Goal: Task Accomplishment & Management: Use online tool/utility

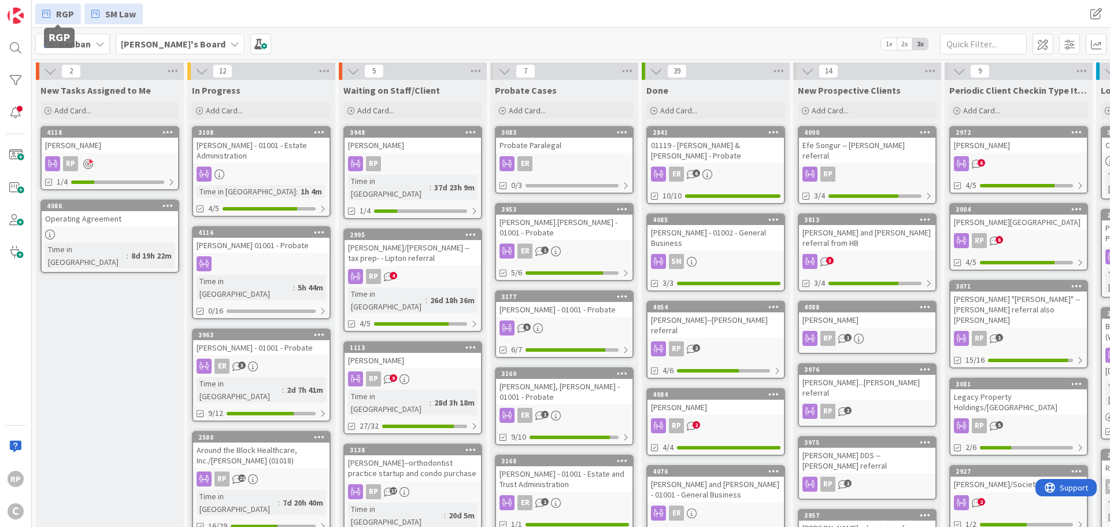
click at [62, 10] on span "RGP" at bounding box center [65, 14] width 18 height 14
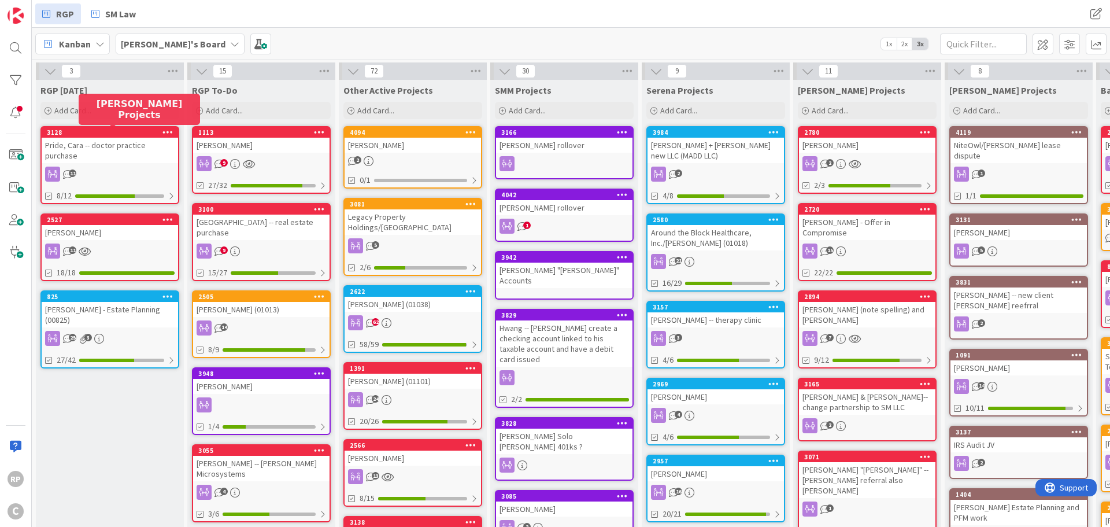
click at [91, 135] on div "3128" at bounding box center [112, 132] width 131 height 8
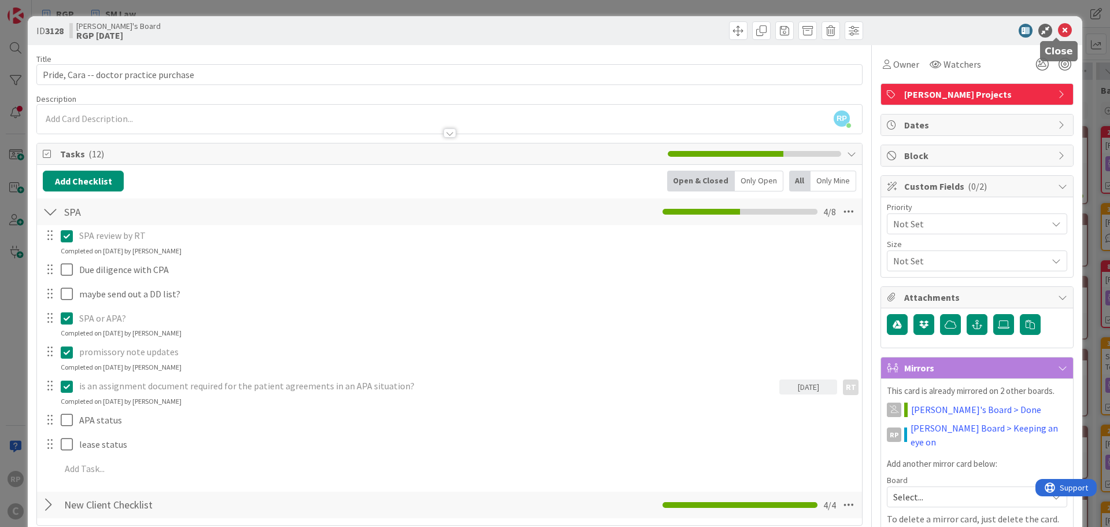
click at [1058, 31] on icon at bounding box center [1065, 31] width 14 height 14
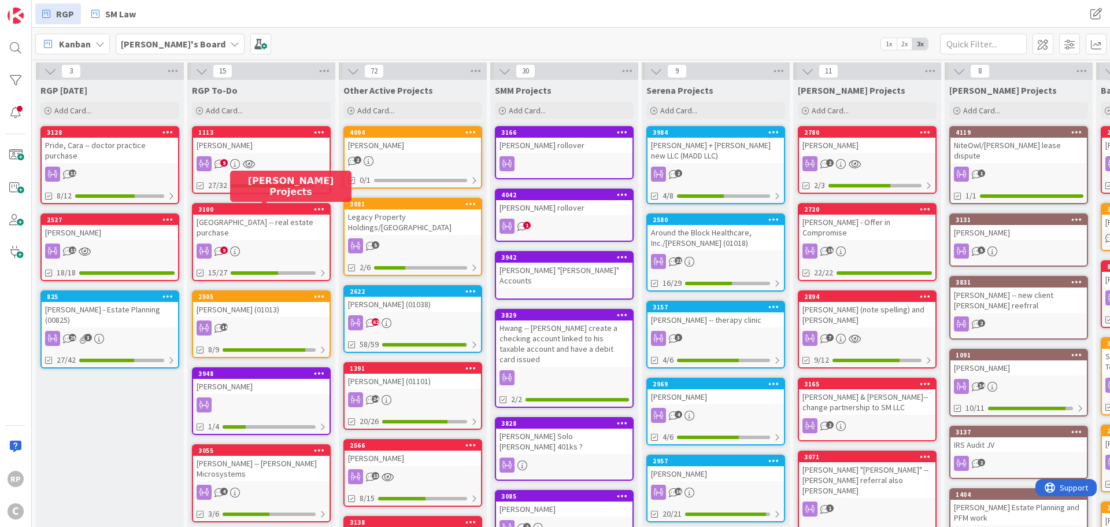
click at [253, 210] on div "3100" at bounding box center [263, 209] width 131 height 8
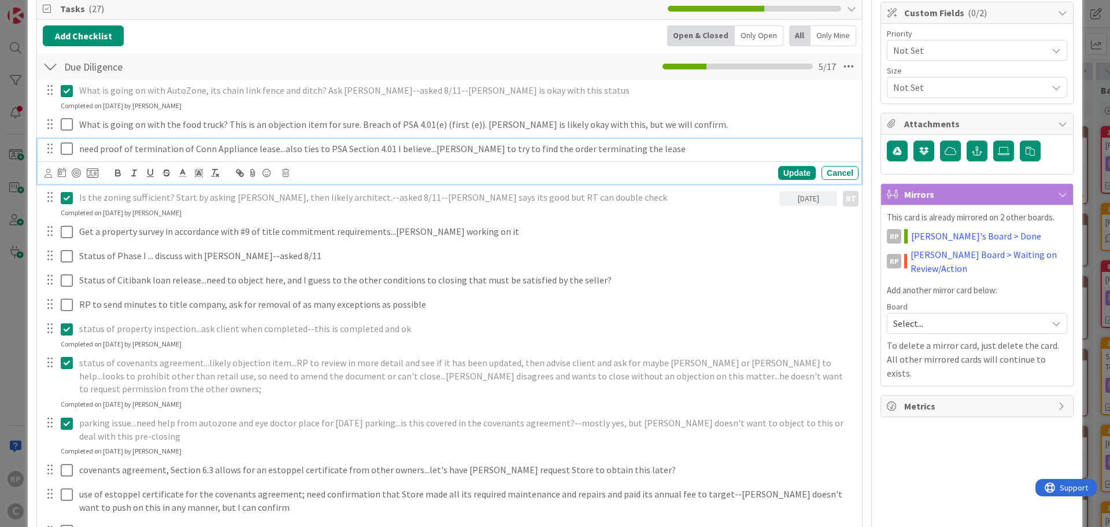
click at [78, 147] on div "need proof of termination of Conn Appliance lease...also ties to PSA Section 4.…" at bounding box center [467, 149] width 784 height 20
click at [71, 147] on icon at bounding box center [67, 149] width 12 height 14
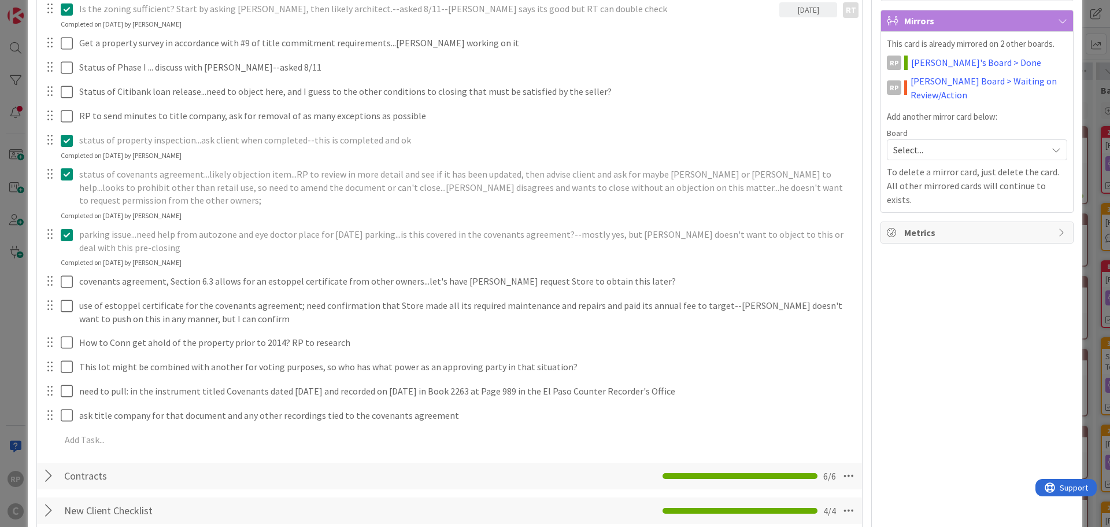
scroll to position [289, 0]
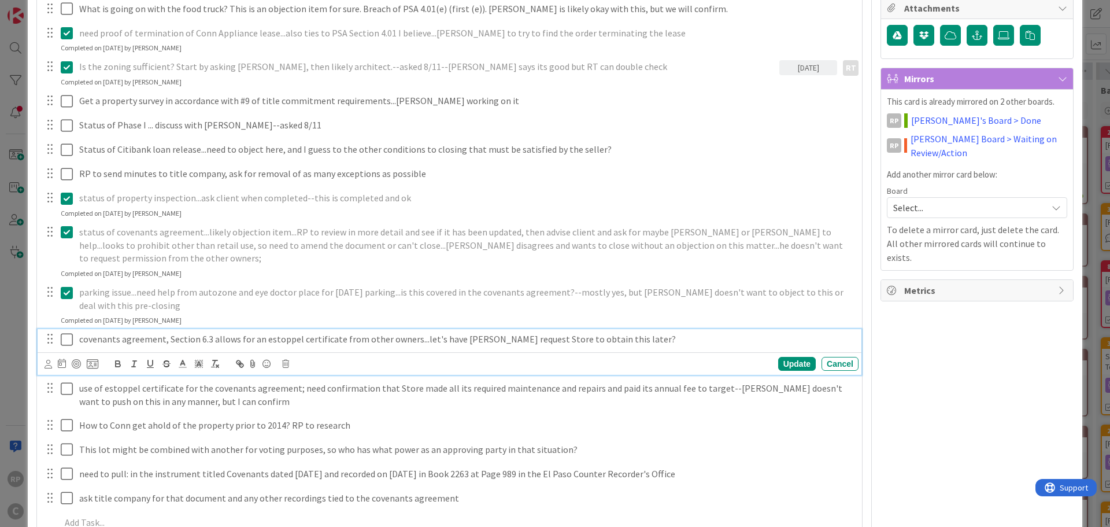
click at [231, 332] on p "covenants agreement, Section 6.3 allows for an estoppel certificate from other …" at bounding box center [466, 338] width 775 height 13
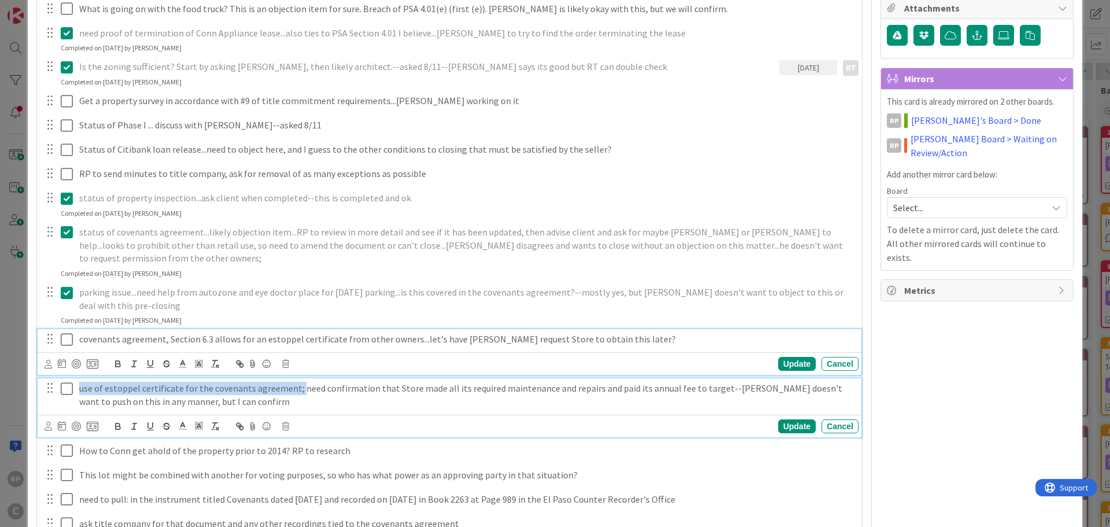
drag, startPoint x: 294, startPoint y: 377, endPoint x: 73, endPoint y: 369, distance: 221.0
click at [73, 378] on div "use of estoppel certificate for the covenants agreement; need confirmation that…" at bounding box center [450, 394] width 816 height 33
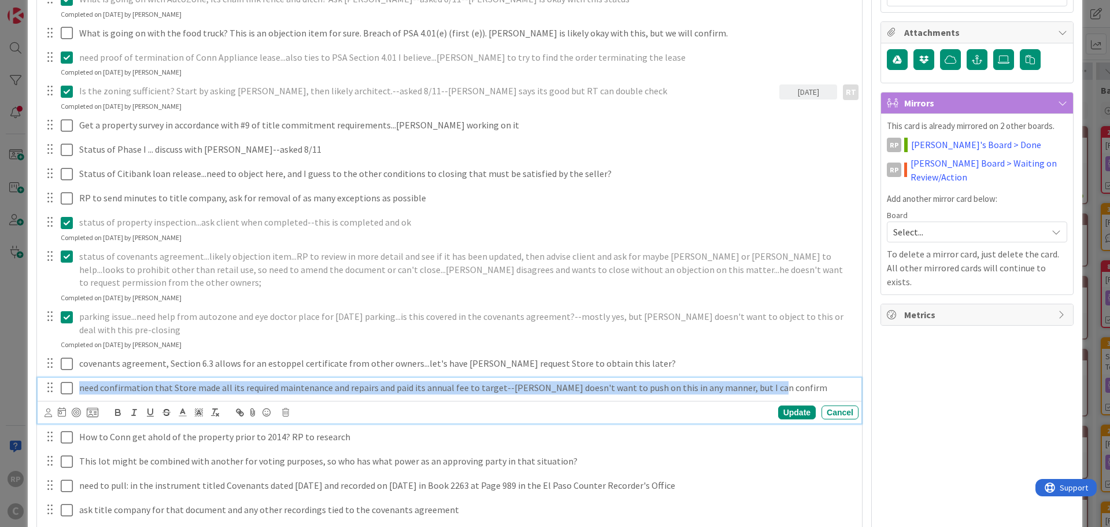
drag, startPoint x: 768, startPoint y: 373, endPoint x: 79, endPoint y: 376, distance: 689.1
click at [79, 377] on div "need confirmation that Store made all its required maintenance and repairs and …" at bounding box center [467, 387] width 784 height 20
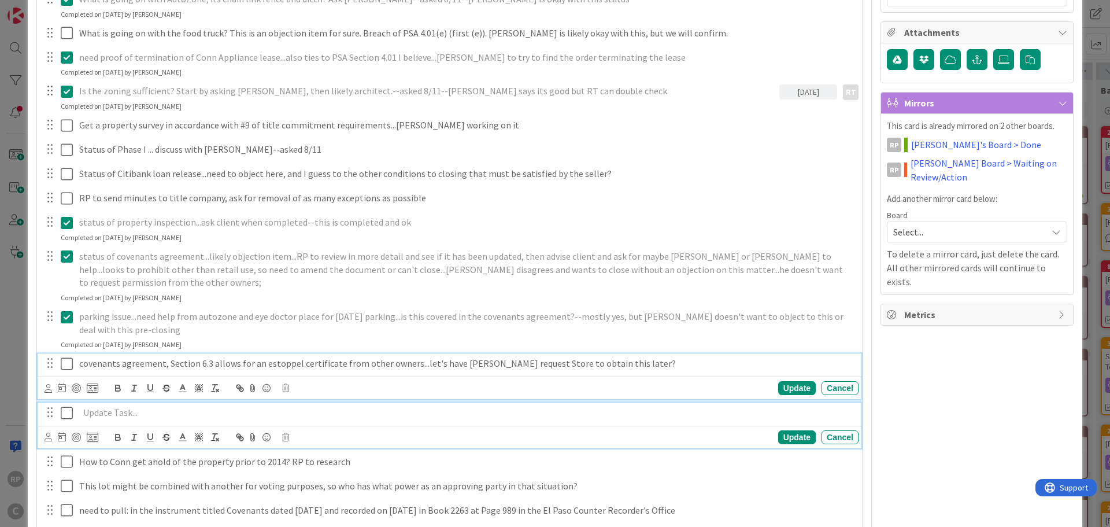
scroll to position [289, 0]
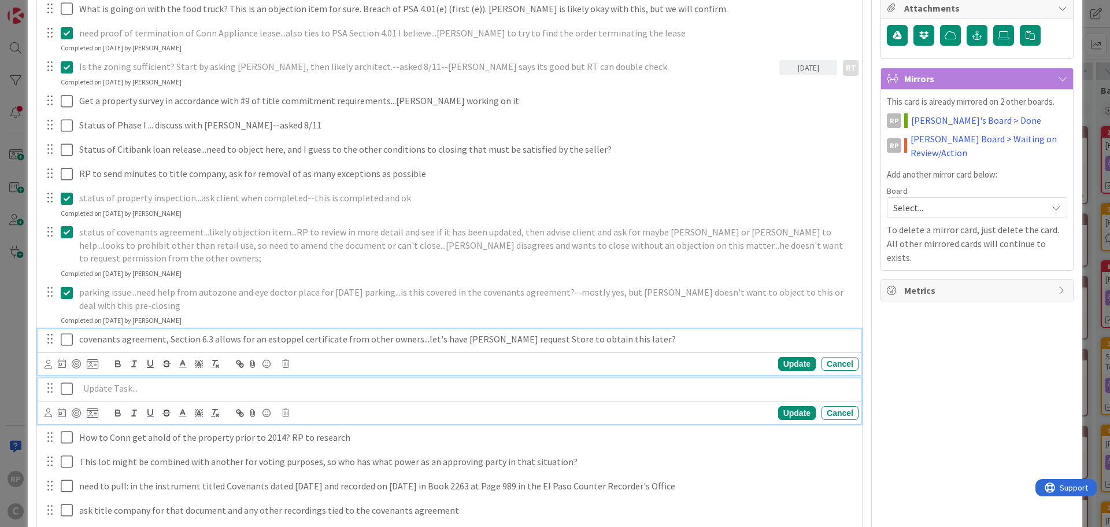
click at [623, 343] on div "covenants agreement, Section 6.3 allows for an estoppel certificate from other …" at bounding box center [450, 352] width 824 height 46
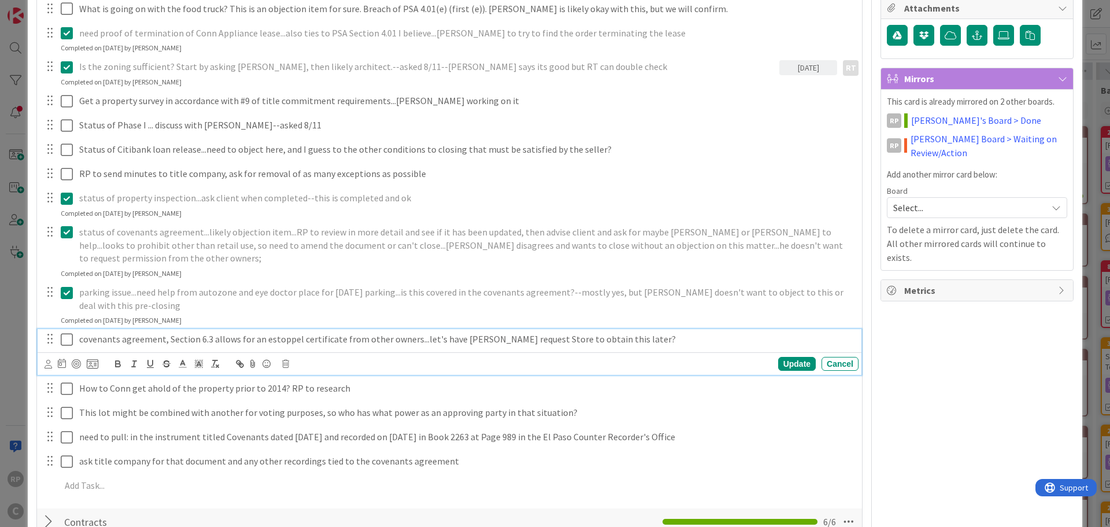
click at [616, 332] on p "covenants agreement, Section 6.3 allows for an estoppel certificate from other …" at bounding box center [466, 338] width 775 height 13
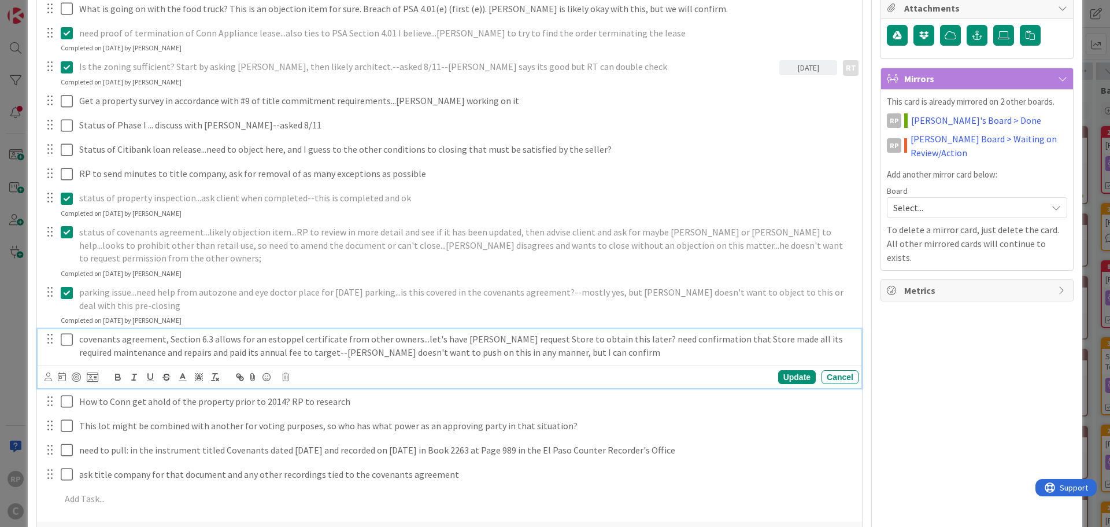
click at [605, 332] on p "covenants agreement, Section 6.3 allows for an estoppel certificate from other …" at bounding box center [466, 345] width 775 height 26
click at [600, 332] on p "covenants agreement, Section 6.3 allows for an estoppel certificate from other …" at bounding box center [466, 345] width 775 height 26
drag, startPoint x: 572, startPoint y: 341, endPoint x: 488, endPoint y: 358, distance: 86.2
click at [488, 358] on div "covenants agreement, Section 6.3 allows for an estoppel certificate from other …" at bounding box center [450, 358] width 824 height 58
click at [790, 370] on div "Update" at bounding box center [797, 377] width 38 height 14
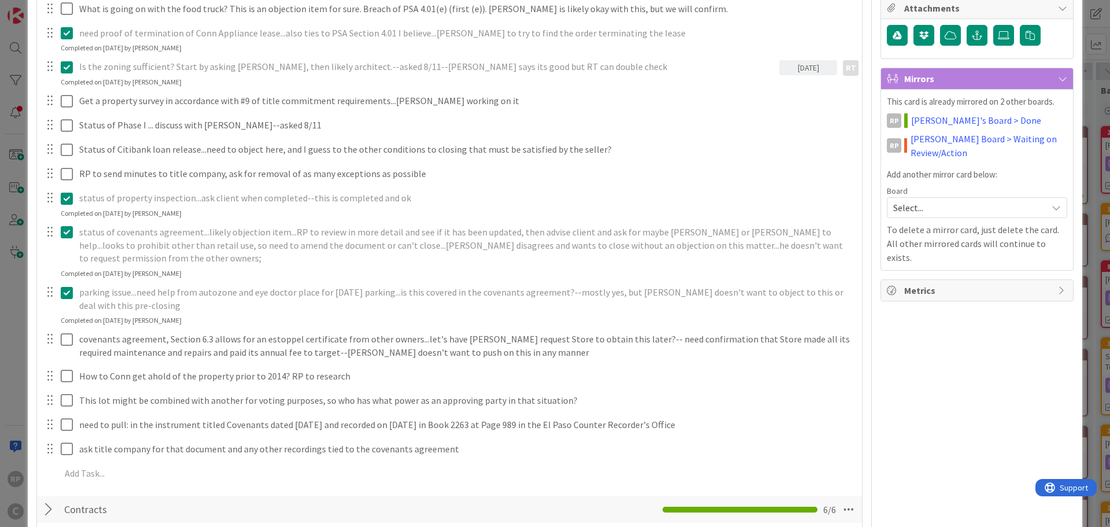
scroll to position [347, 0]
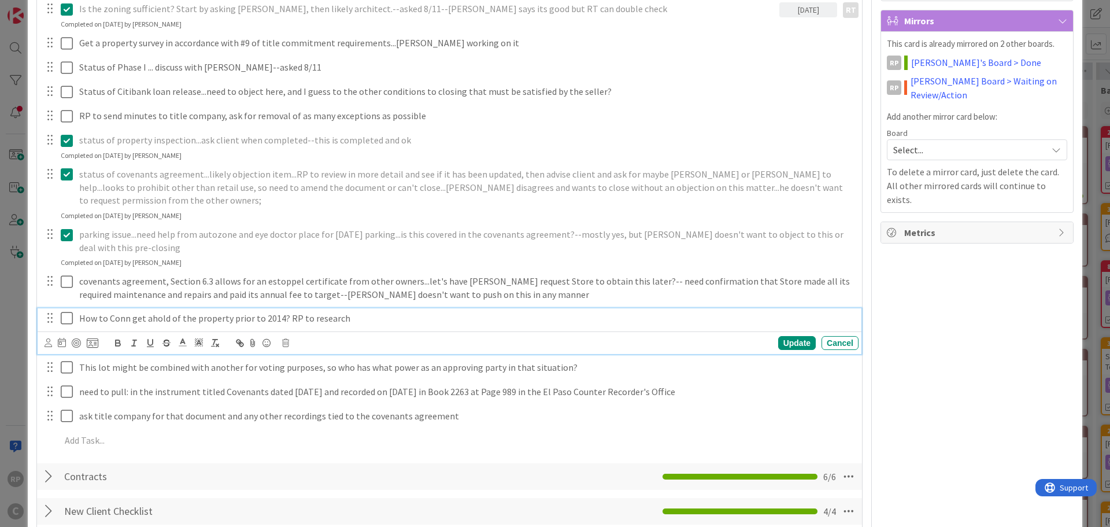
click at [232, 312] on p "How to Conn get ahold of the property prior to 2014? RP to research" at bounding box center [466, 318] width 775 height 13
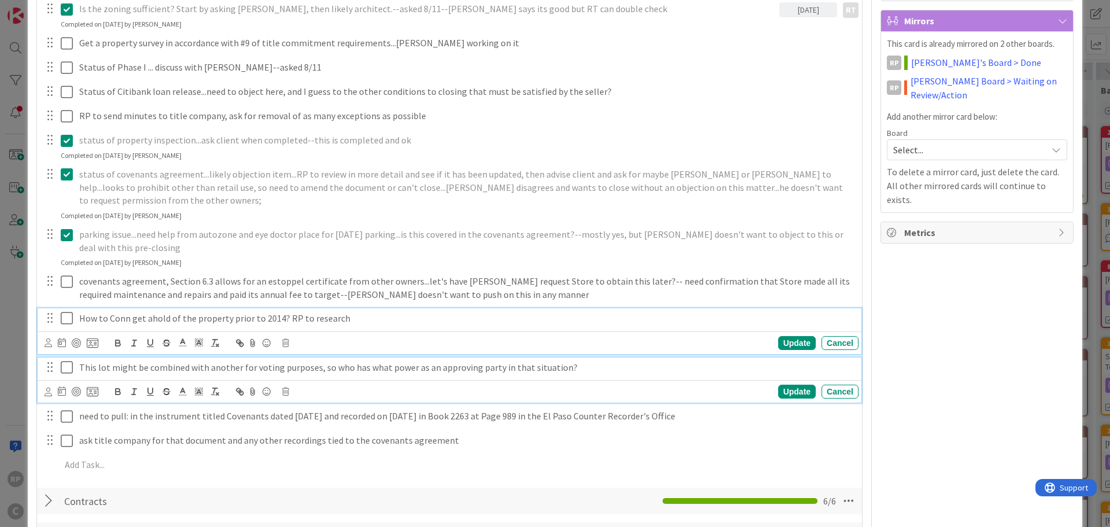
click at [215, 361] on p "This lot might be combined with another for voting purposes, so who has what po…" at bounding box center [466, 367] width 775 height 13
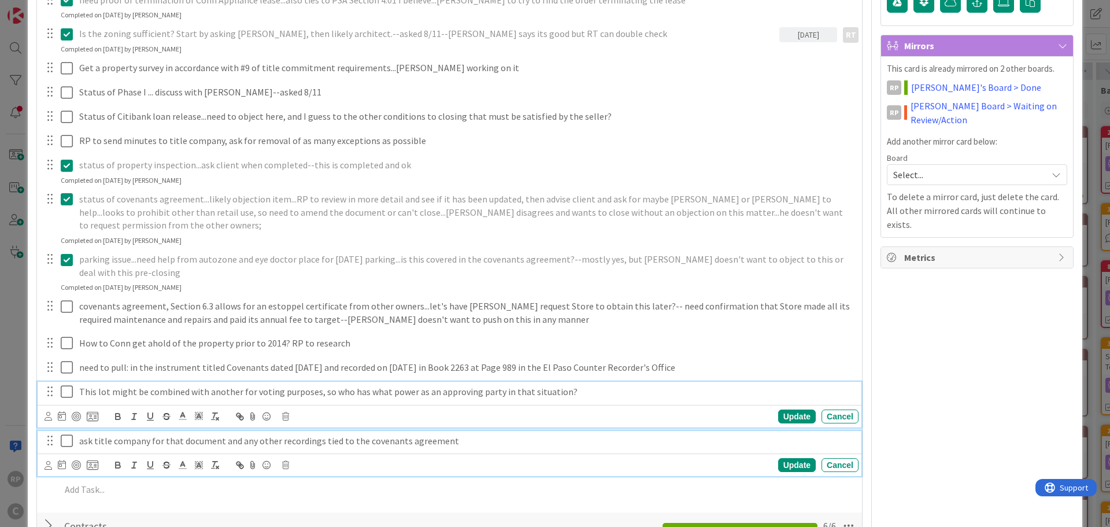
click at [224, 434] on p "ask title company for that document and any other recordings tied to the covena…" at bounding box center [466, 440] width 775 height 13
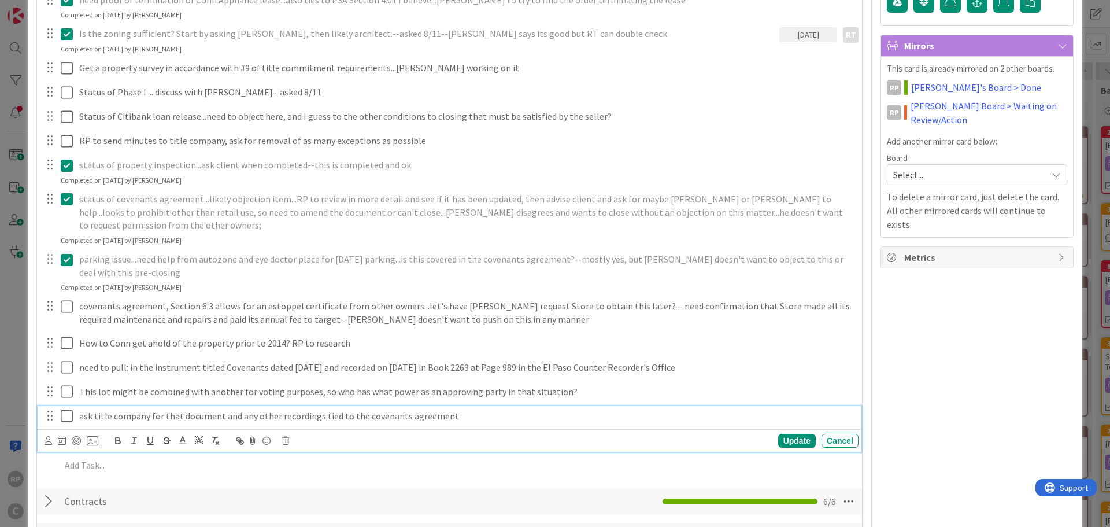
scroll to position [297, 0]
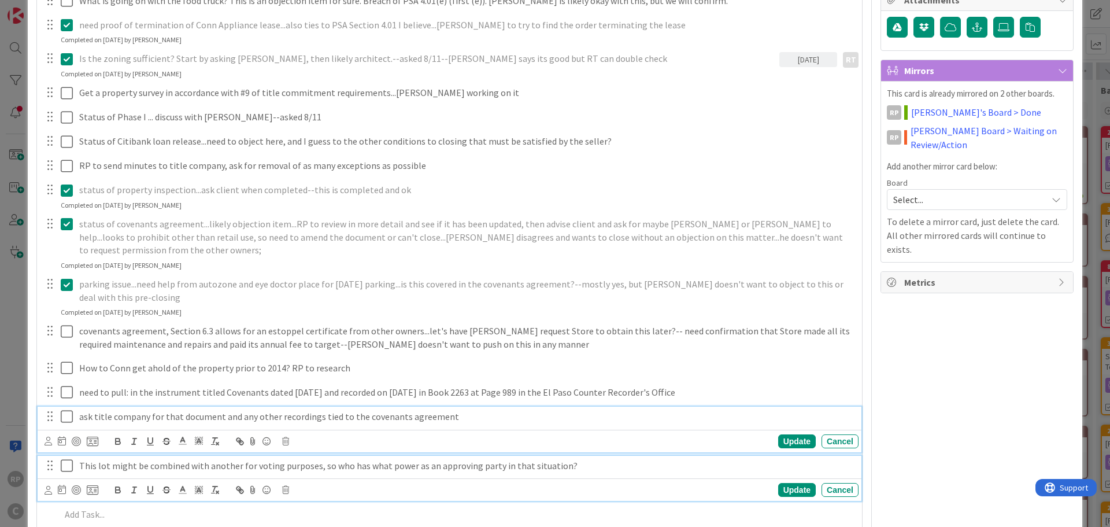
click at [253, 459] on p "This lot might be combined with another for voting purposes, so who has what po…" at bounding box center [466, 465] width 775 height 13
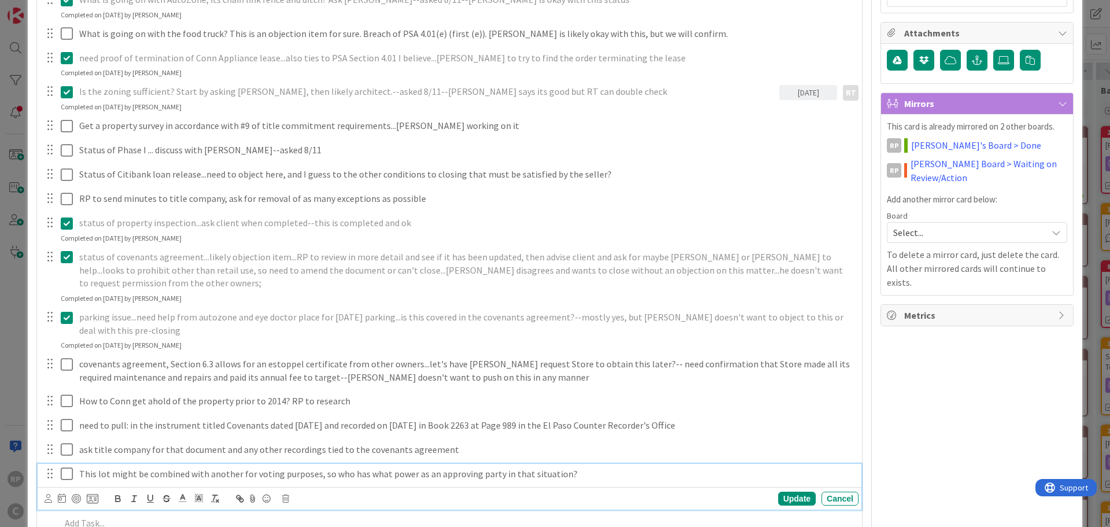
scroll to position [0, 0]
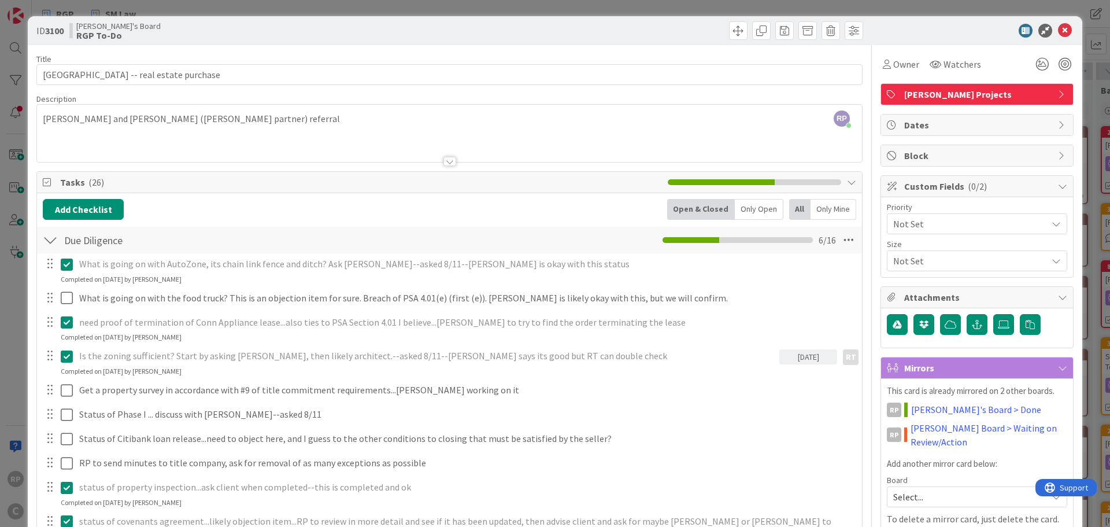
click at [943, 32] on div at bounding box center [971, 31] width 205 height 14
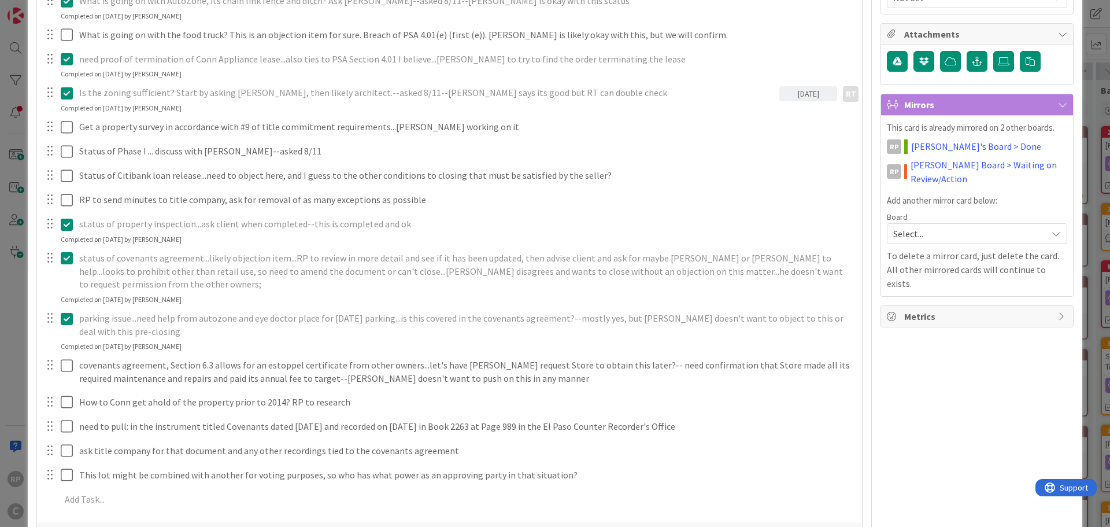
scroll to position [289, 0]
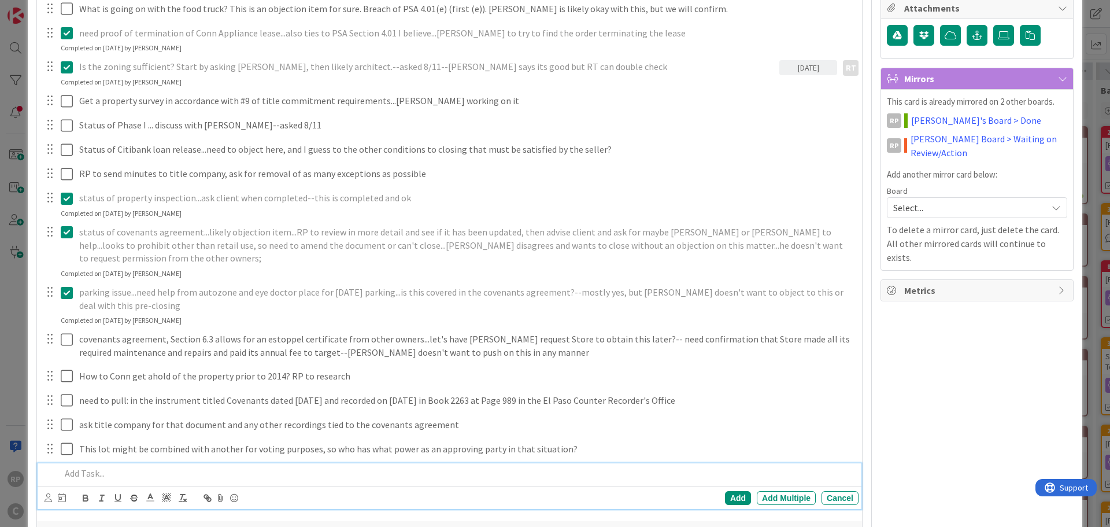
click at [72, 467] on p at bounding box center [457, 473] width 793 height 13
click at [158, 467] on p "zoning modification issue...hopefully just a minor modification...need to know …" at bounding box center [457, 473] width 793 height 13
click at [242, 467] on p "zoning modification issue working with city planer...hopefully just a minor mod…" at bounding box center [457, 473] width 793 height 13
click at [725, 491] on div "Add" at bounding box center [738, 498] width 26 height 14
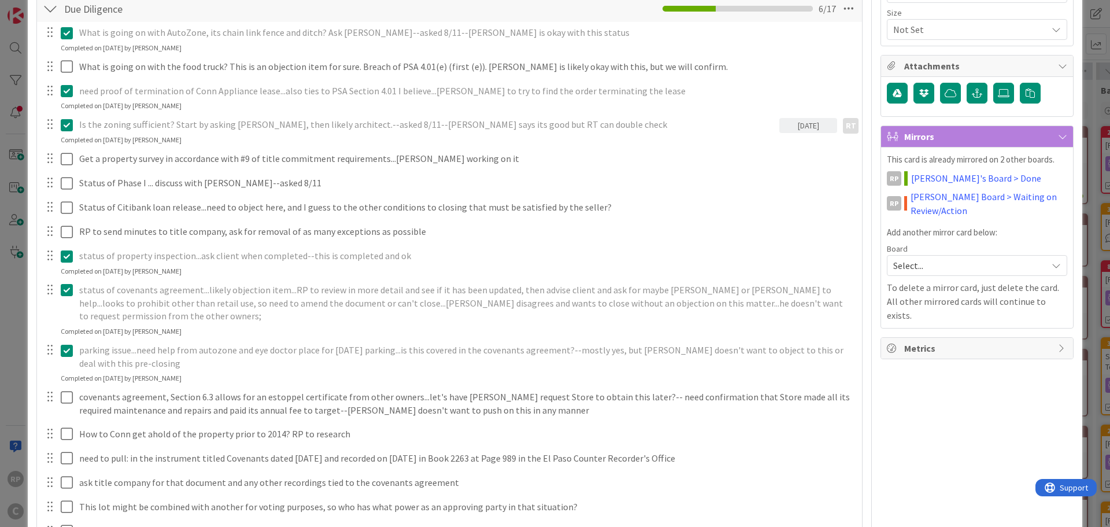
scroll to position [116, 0]
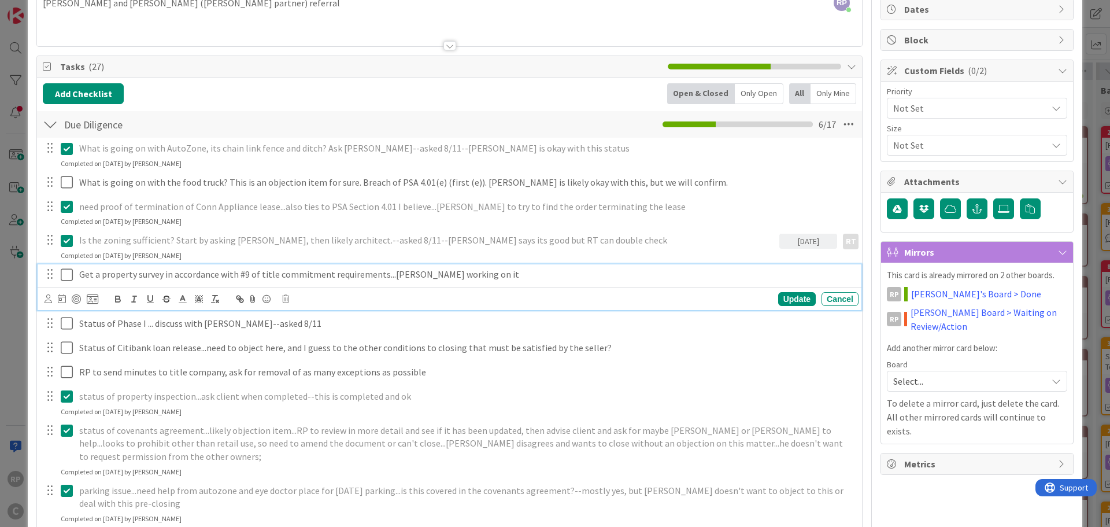
click at [260, 272] on p "Get a property survey in accordance with #9 of title commitment requirements...…" at bounding box center [466, 274] width 775 height 13
click at [259, 273] on p "Get a property survey in accordance with #9 of title commitment requirements...…" at bounding box center [466, 274] width 775 height 13
click at [504, 277] on p "Get a property survey in accordance with #9 of title commitment requirements...…" at bounding box center [466, 274] width 775 height 13
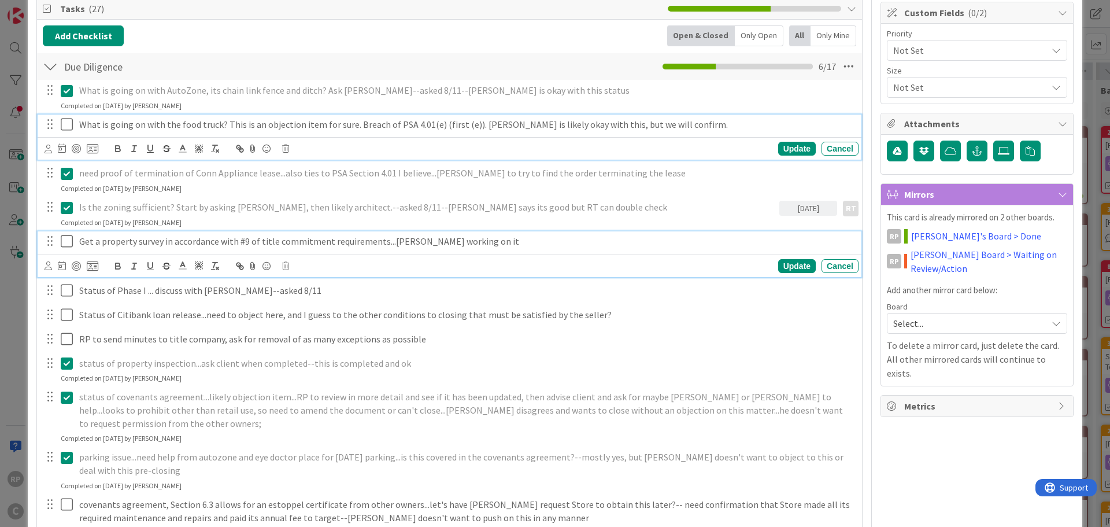
click at [673, 121] on p "What is going on with the food truck? This is an objection item for sure. Breac…" at bounding box center [466, 124] width 775 height 13
drag, startPoint x: 534, startPoint y: 232, endPoint x: 527, endPoint y: 236, distance: 8.0
click at [534, 232] on div "Get a property survey in accordance with #9 of title commitment requirements...…" at bounding box center [467, 241] width 784 height 20
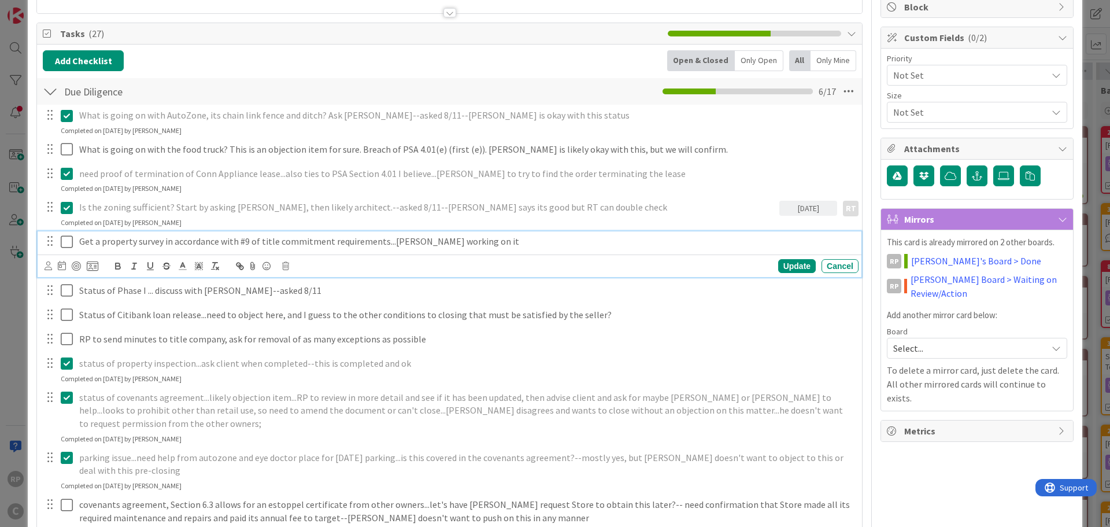
click at [595, 303] on div "What is going on with AutoZone, its chain link fence and ditch? Ask [PERSON_NAM…" at bounding box center [449, 391] width 813 height 573
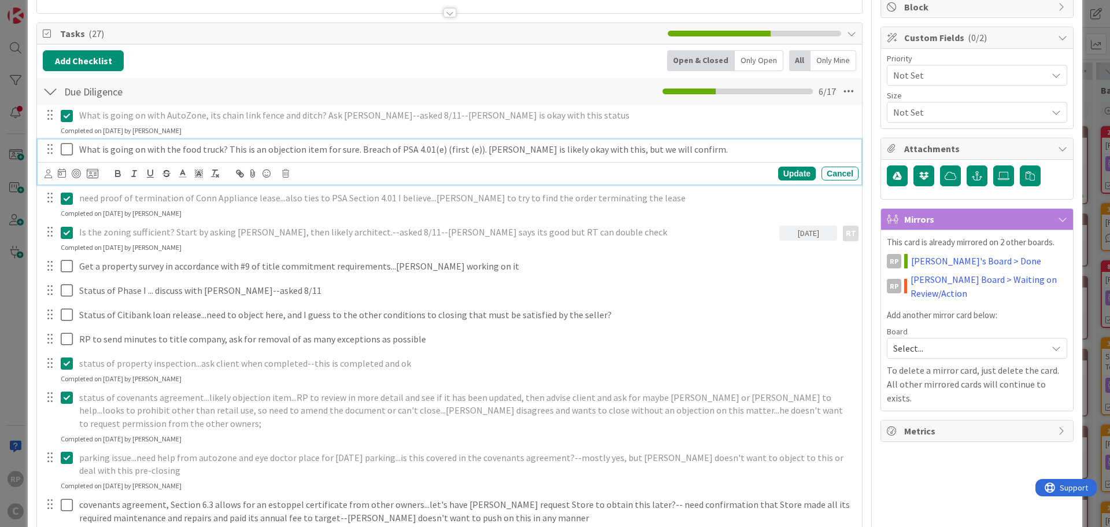
click at [677, 147] on p "What is going on with the food truck? This is an objection item for sure. Breac…" at bounding box center [466, 149] width 775 height 13
drag, startPoint x: 669, startPoint y: 146, endPoint x: 472, endPoint y: 160, distance: 197.6
click at [472, 160] on div "What is going on with the food truck? This is an objection item for sure. Breac…" at bounding box center [450, 162] width 824 height 46
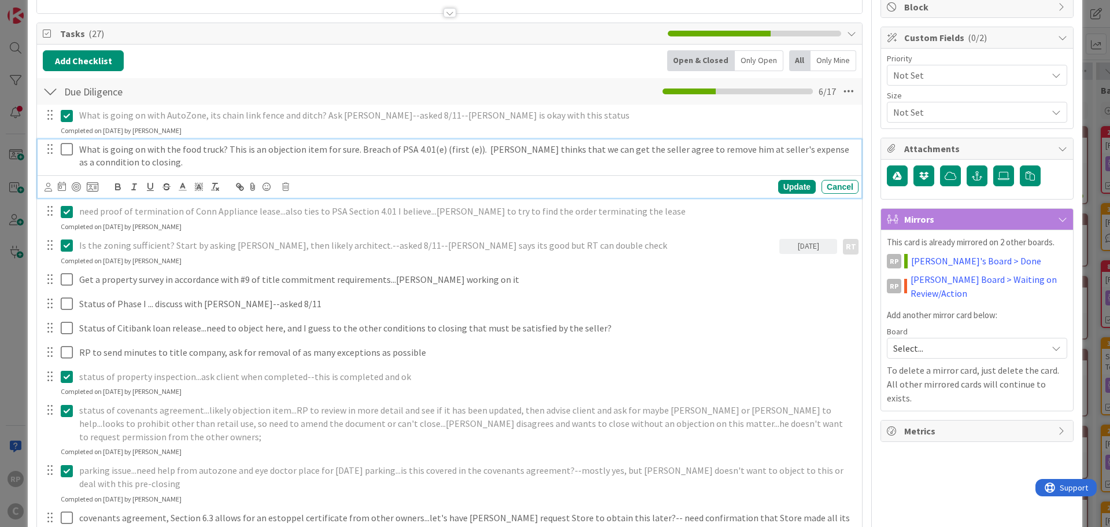
click at [804, 149] on p "What is going on with the food truck? This is an objection item for sure. Breac…" at bounding box center [466, 156] width 775 height 26
click at [787, 187] on div "Update" at bounding box center [797, 187] width 38 height 14
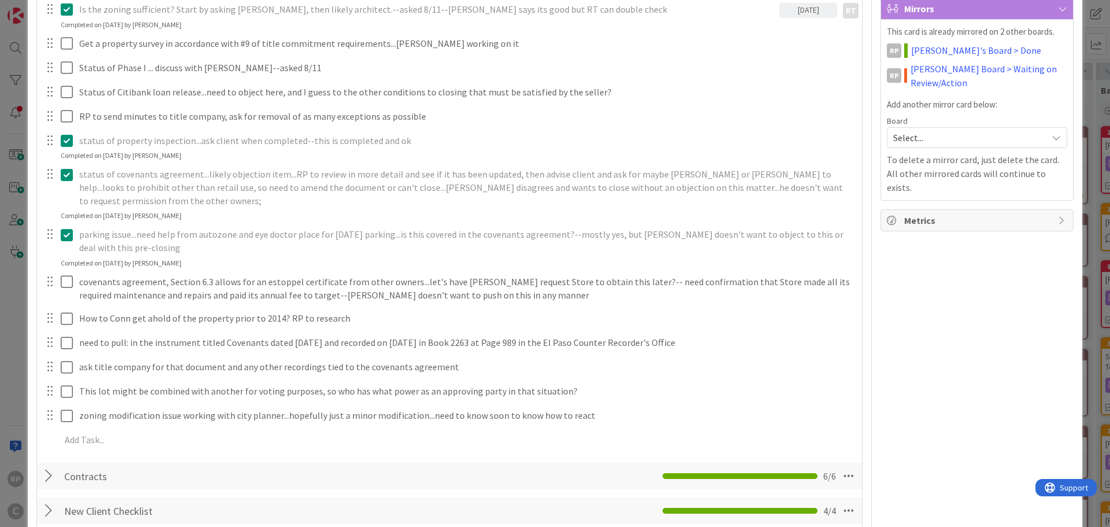
scroll to position [380, 0]
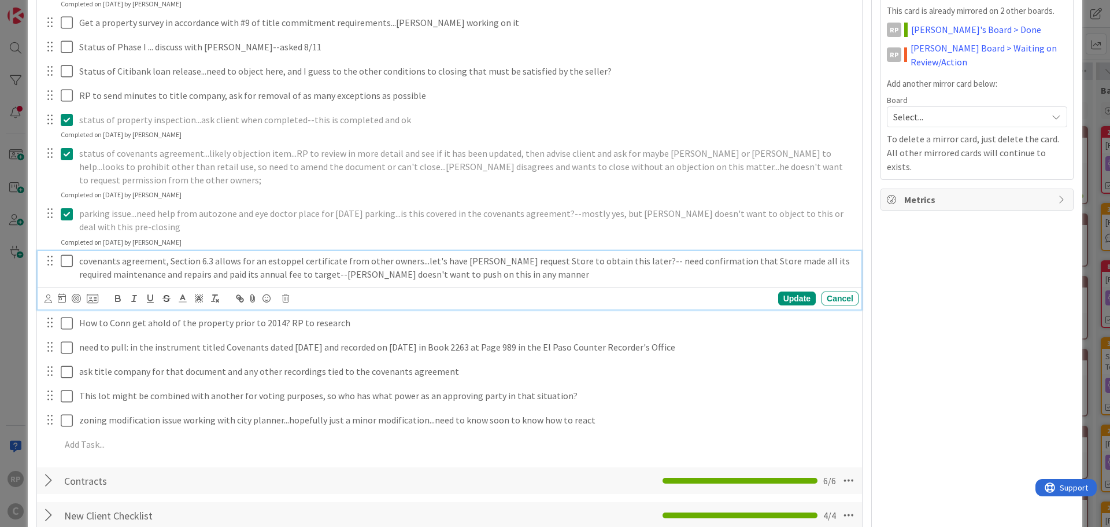
click at [513, 259] on p "covenants agreement, Section 6.3 allows for an estoppel certificate from other …" at bounding box center [466, 267] width 775 height 26
click at [66, 254] on icon at bounding box center [67, 261] width 12 height 14
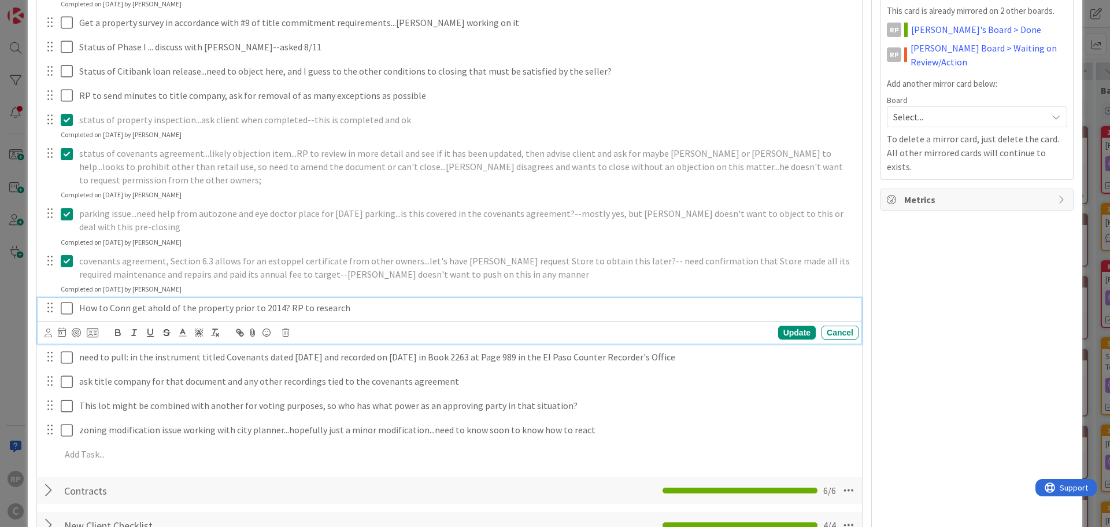
click at [371, 301] on p "How to Conn get ahold of the property prior to 2014? RP to research" at bounding box center [466, 307] width 775 height 13
click at [62, 301] on icon at bounding box center [67, 308] width 12 height 14
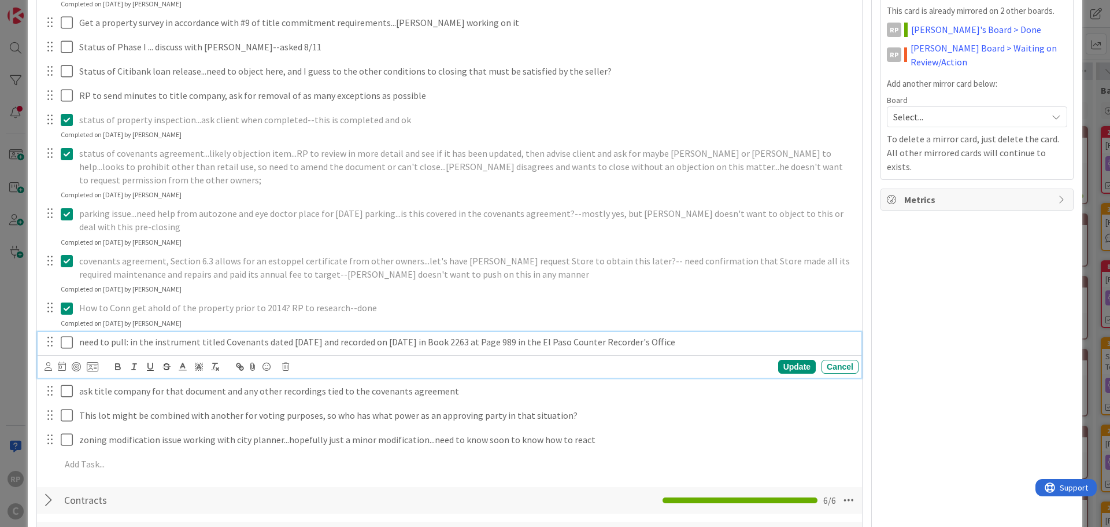
click at [762, 335] on p "need to pull: in the instrument titled Covenants dated [DATE] and recorded on […" at bounding box center [466, 341] width 775 height 13
click at [787, 368] on div "Update" at bounding box center [797, 367] width 38 height 14
click at [805, 335] on p "need to pull: in the instrument titled Covenants dated [DATE] and recorded on […" at bounding box center [466, 341] width 775 height 13
click at [780, 370] on div "Update" at bounding box center [797, 367] width 38 height 14
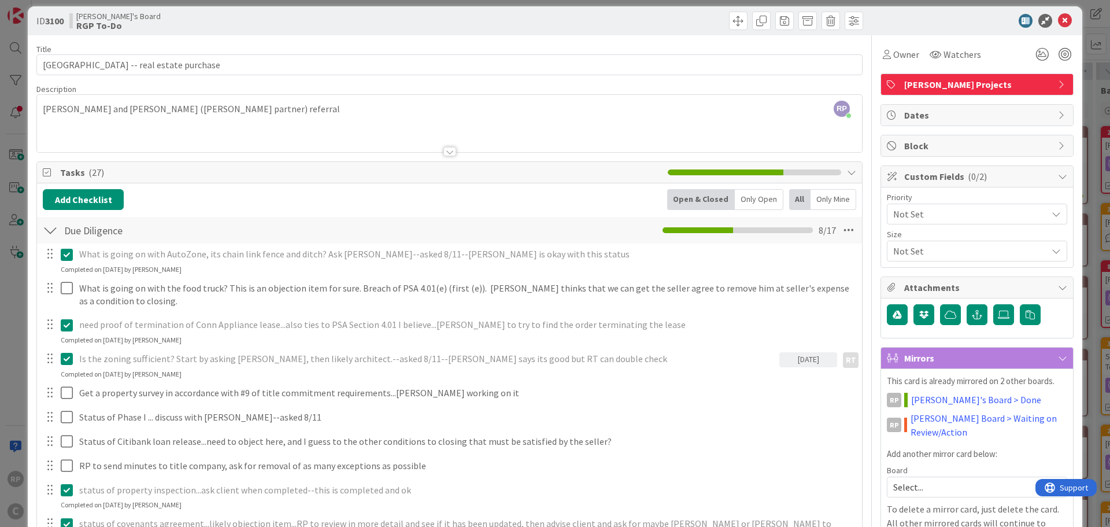
scroll to position [0, 0]
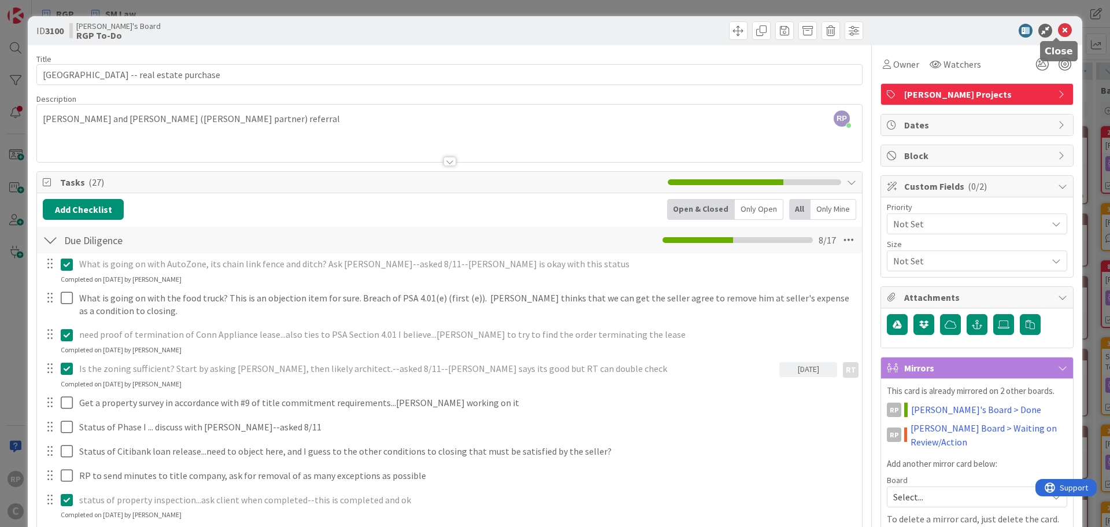
click at [1058, 33] on icon at bounding box center [1065, 31] width 14 height 14
